Goal: Book appointment/travel/reservation

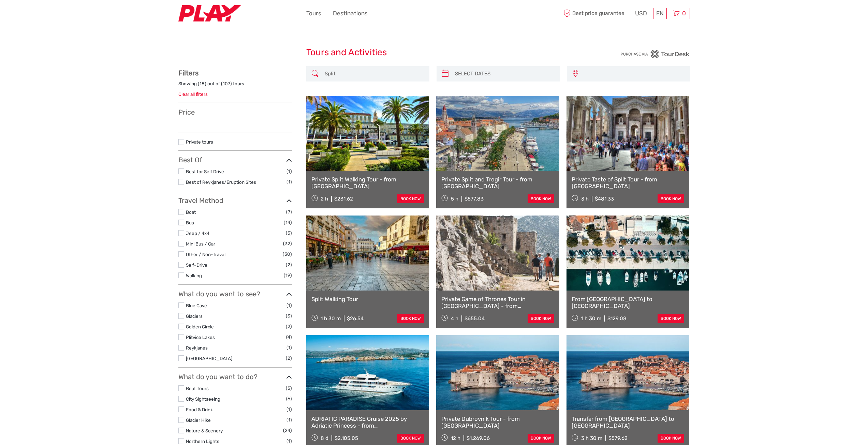
type input "15/09/2025 - 25/09/2025"
select select
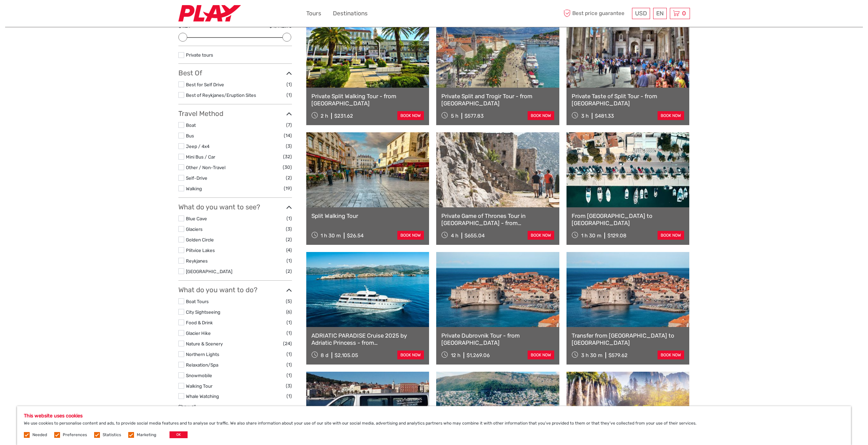
scroll to position [102, 0]
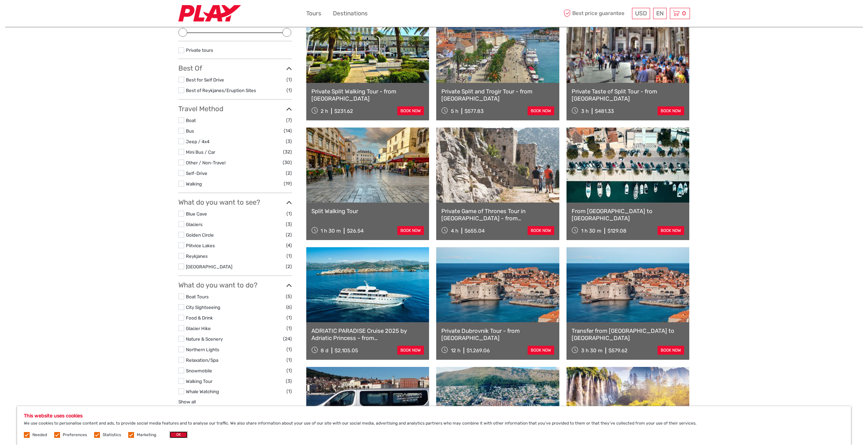
click at [182, 432] on button "OK" at bounding box center [179, 435] width 18 height 7
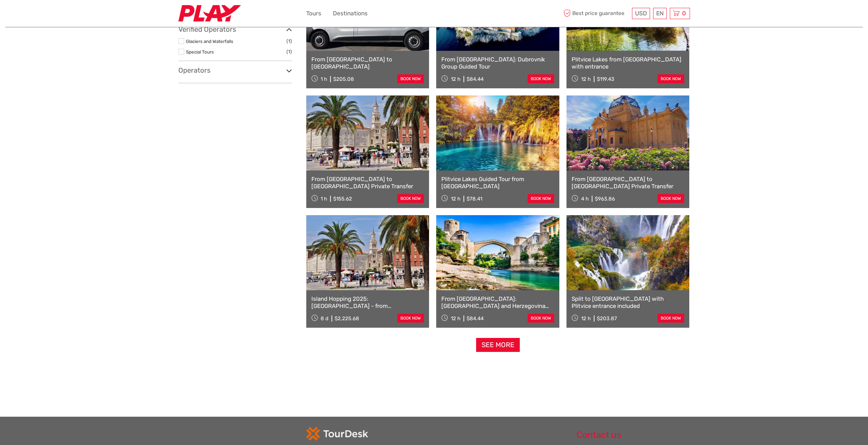
scroll to position [580, 0]
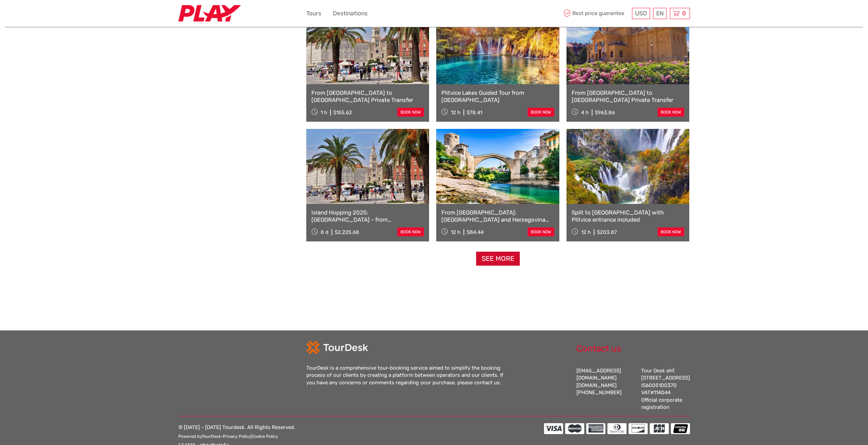
click at [497, 256] on link "See more" at bounding box center [498, 259] width 44 height 14
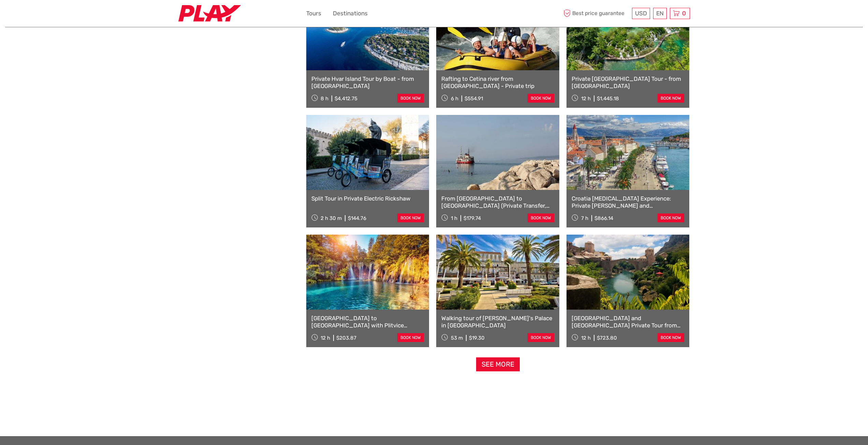
scroll to position [1194, 0]
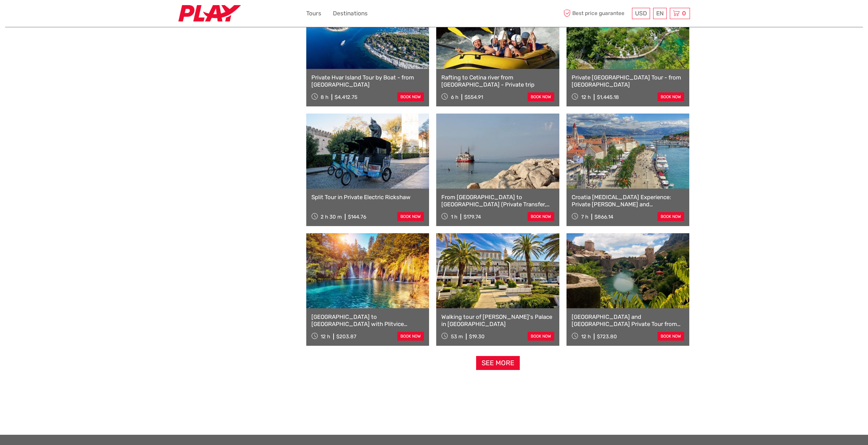
click at [621, 198] on link "Croatia [MEDICAL_DATA] Experience: Private [PERSON_NAME] and [PERSON_NAME] - fr…" at bounding box center [628, 201] width 113 height 14
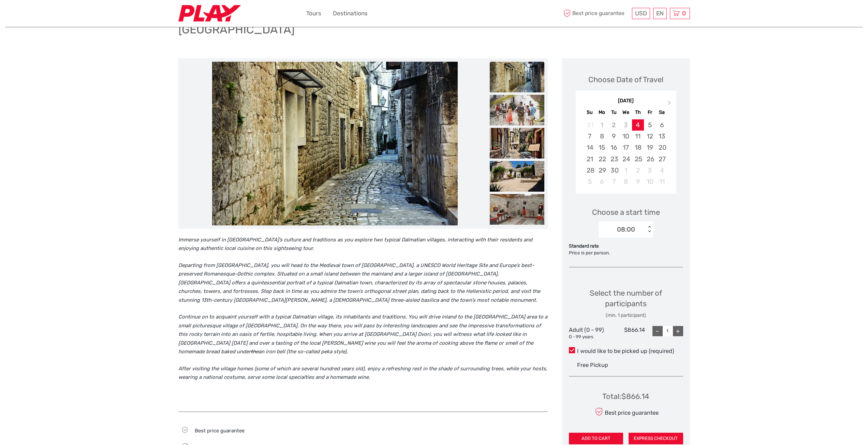
scroll to position [68, 0]
